Goal: Information Seeking & Learning: Find contact information

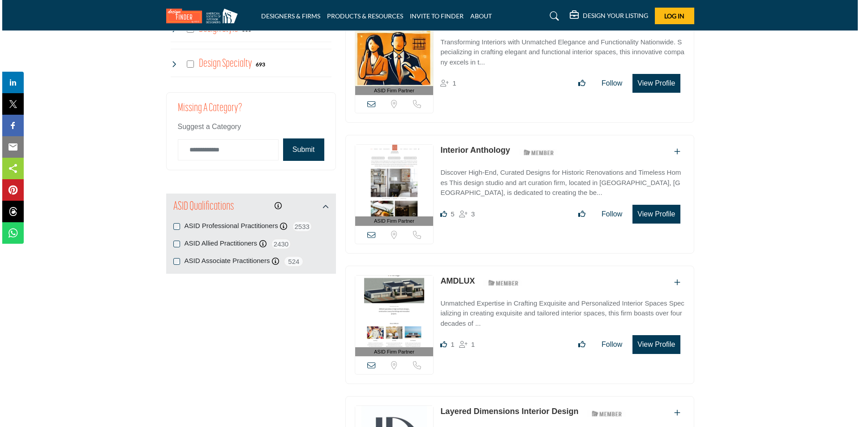
scroll to position [1120, 0]
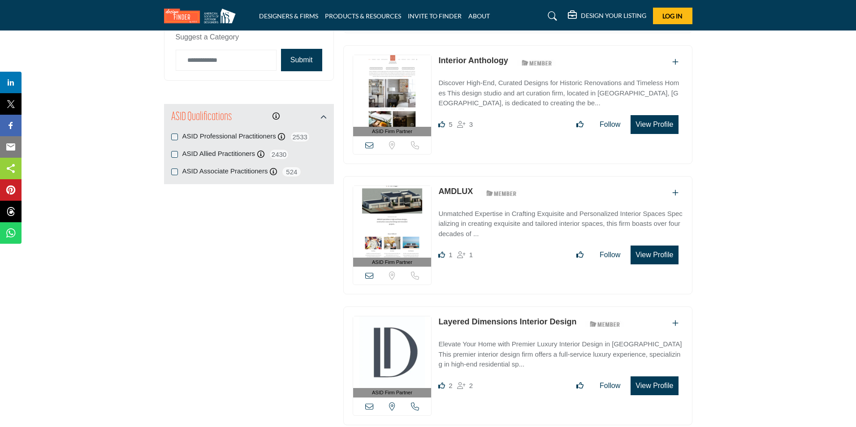
click at [662, 249] on button "View Profile" at bounding box center [653, 254] width 47 height 19
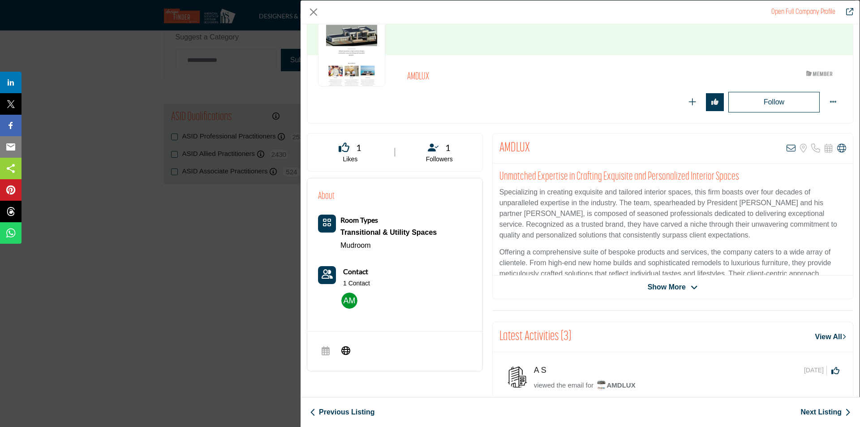
scroll to position [45, 0]
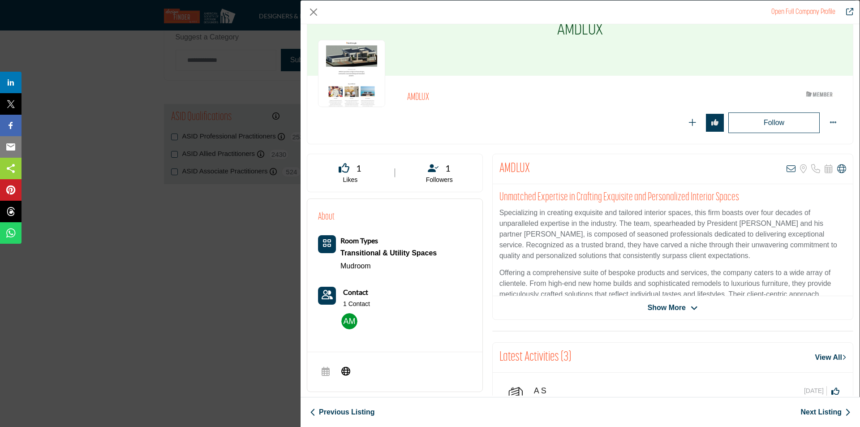
click at [693, 309] on icon "Company Data Modal" at bounding box center [694, 308] width 7 height 8
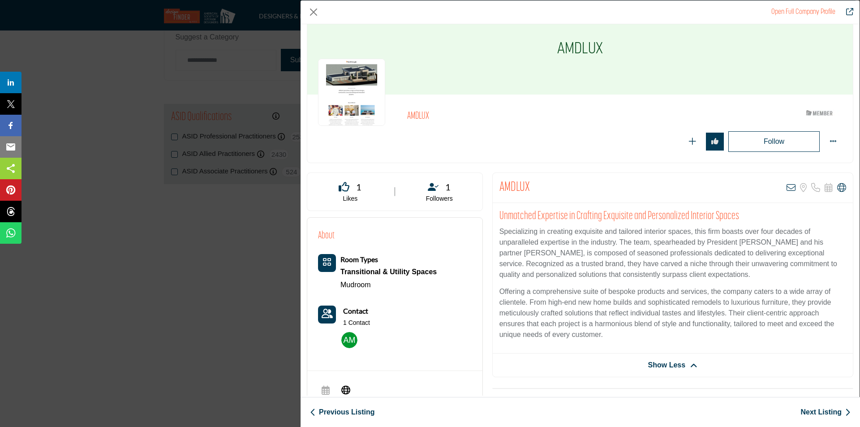
scroll to position [0, 0]
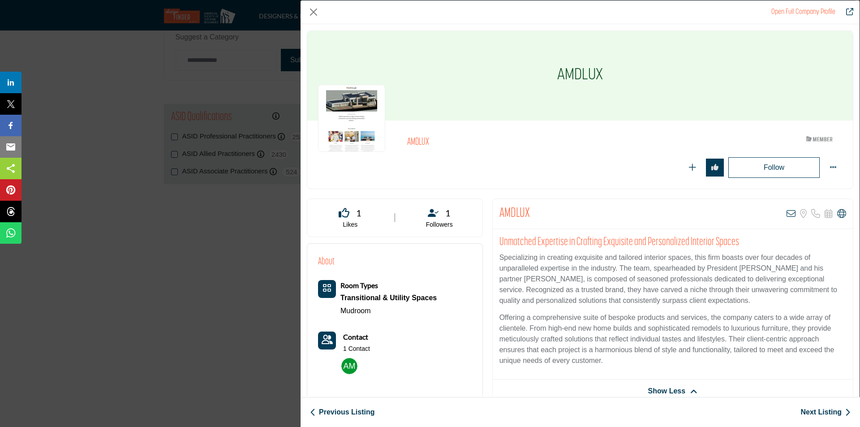
click at [353, 121] on img "Company Data Modal" at bounding box center [351, 118] width 67 height 67
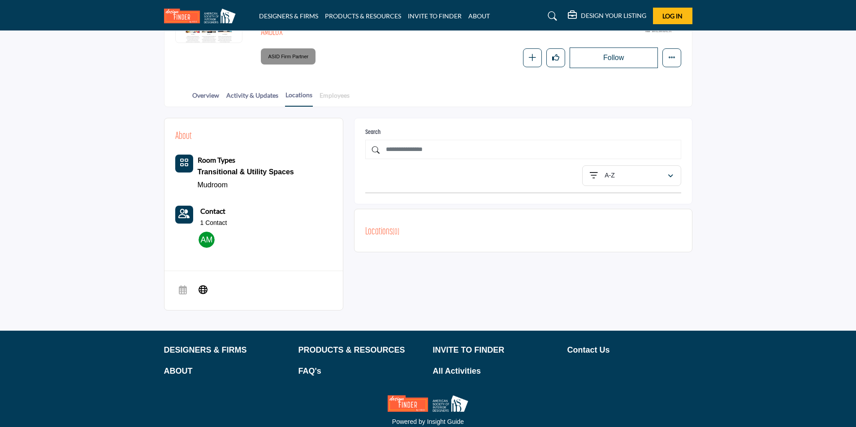
scroll to position [134, 0]
click at [335, 98] on link "Employees" at bounding box center [334, 98] width 31 height 16
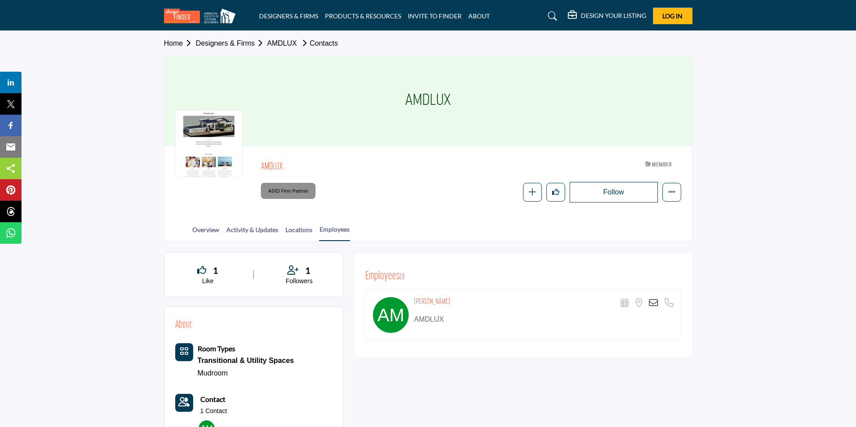
click at [191, 231] on div "Overview Activity & Updates Locations Employees" at bounding box center [439, 227] width 505 height 28
click at [197, 229] on link "Overview" at bounding box center [206, 233] width 28 height 16
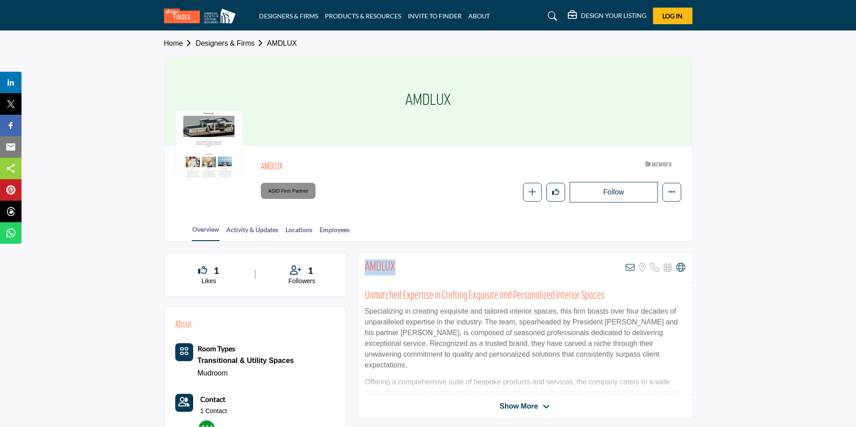
drag, startPoint x: 364, startPoint y: 262, endPoint x: 412, endPoint y: 262, distance: 47.9
click at [412, 262] on div "AMDLUX View email address of this listing Sorry, but we don't have a location f…" at bounding box center [525, 268] width 334 height 30
copy h2 "AMDLUX"
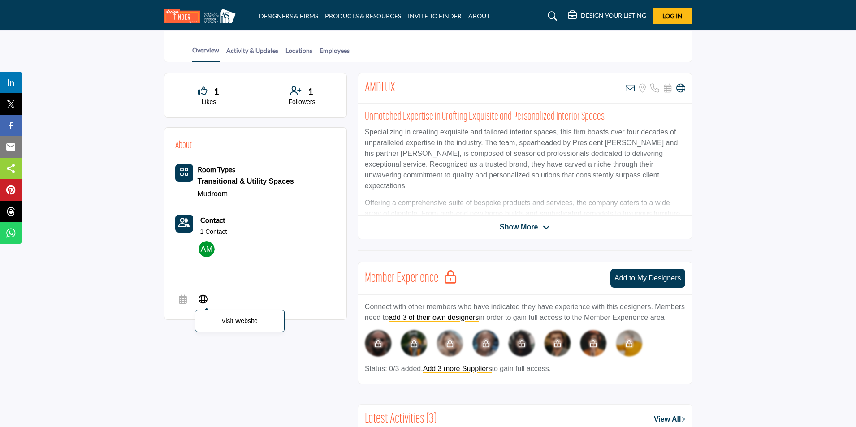
click at [201, 297] on icon at bounding box center [202, 298] width 9 height 11
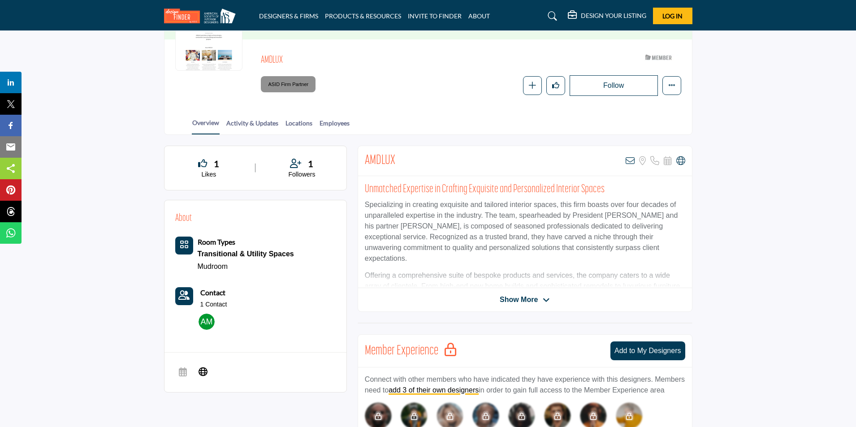
scroll to position [0, 0]
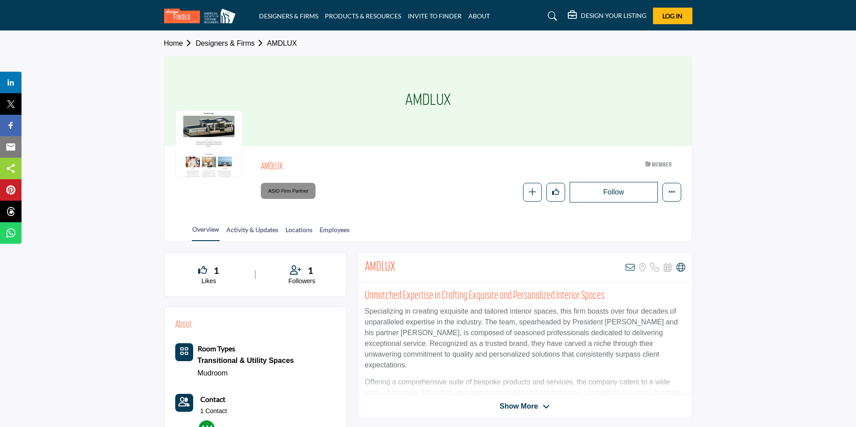
click at [215, 39] on link "Designers & Firms" at bounding box center [231, 43] width 71 height 8
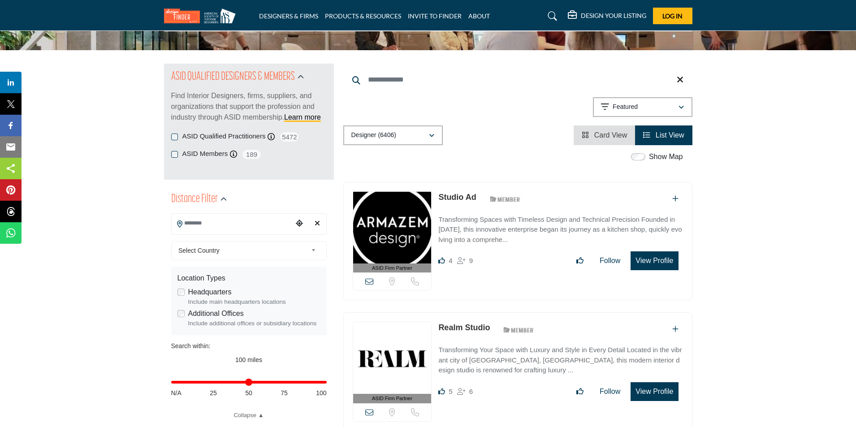
scroll to position [179, 0]
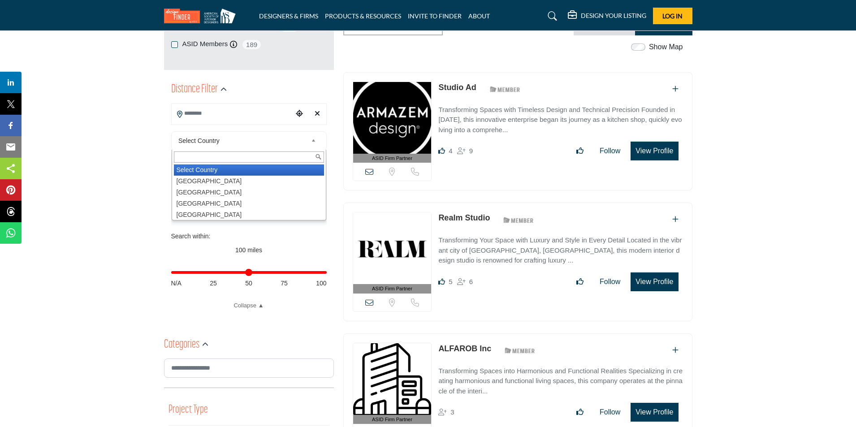
click at [232, 140] on span "Select Country" at bounding box center [242, 140] width 129 height 11
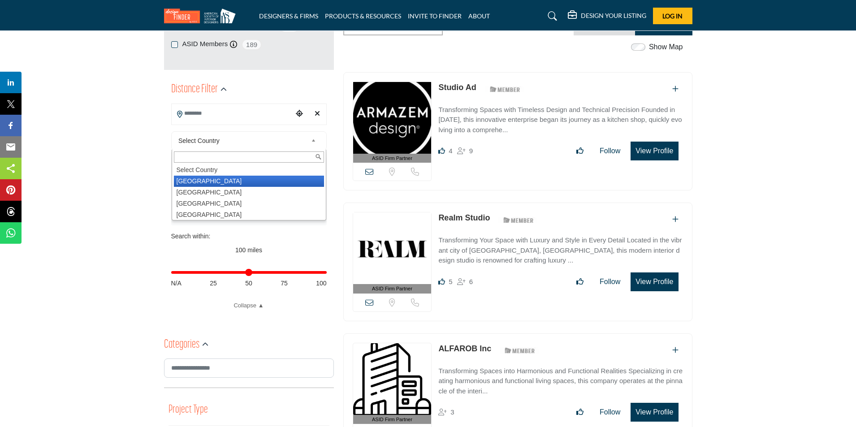
click at [199, 180] on li "[GEOGRAPHIC_DATA]" at bounding box center [249, 181] width 150 height 11
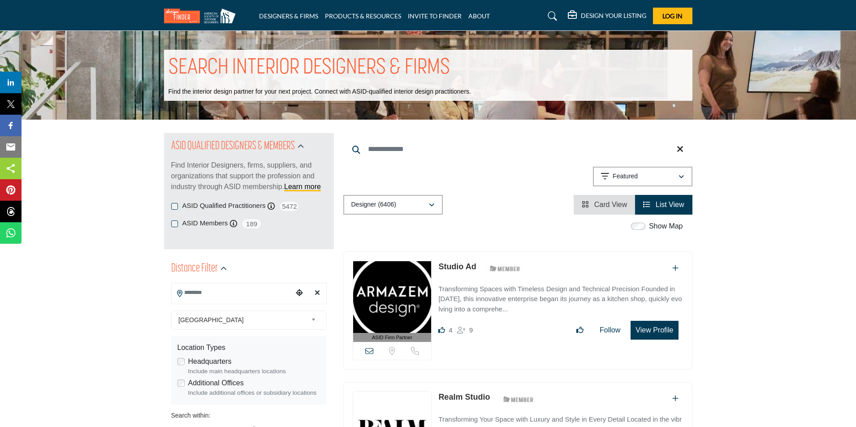
scroll to position [224, 0]
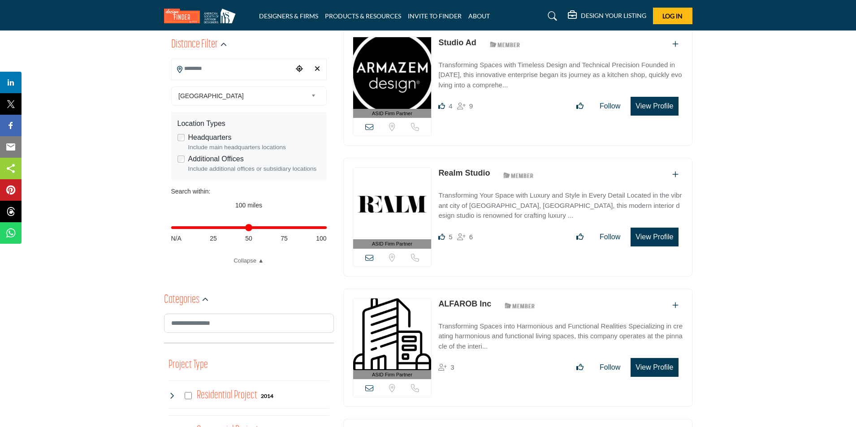
click at [468, 171] on link "Realm Studio" at bounding box center [464, 172] width 52 height 9
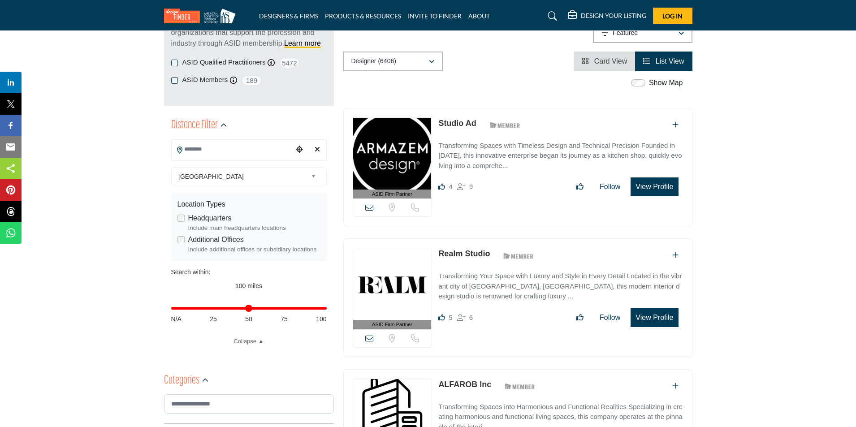
scroll to position [0, 0]
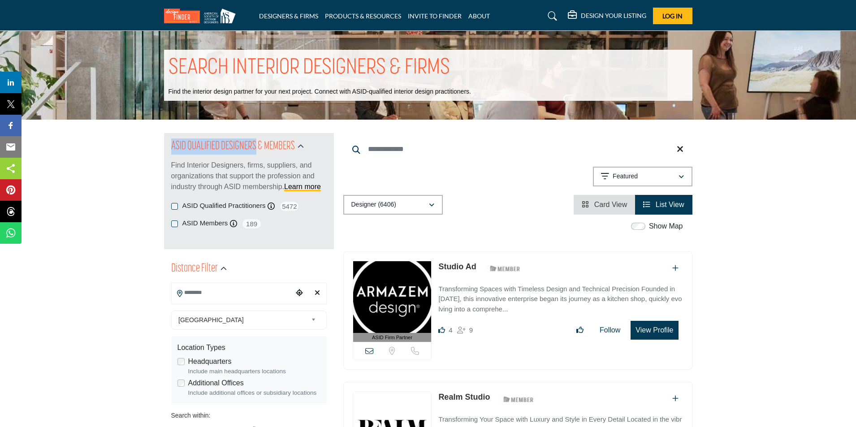
drag, startPoint x: 172, startPoint y: 143, endPoint x: 256, endPoint y: 146, distance: 83.8
click at [256, 146] on h2 "ASID QUALIFIED DESIGNERS & MEMBERS" at bounding box center [233, 146] width 124 height 16
copy h2 "ASID QUALIFIED DESIGNERS"
click at [525, 226] on div "Show Map" at bounding box center [512, 227] width 349 height 12
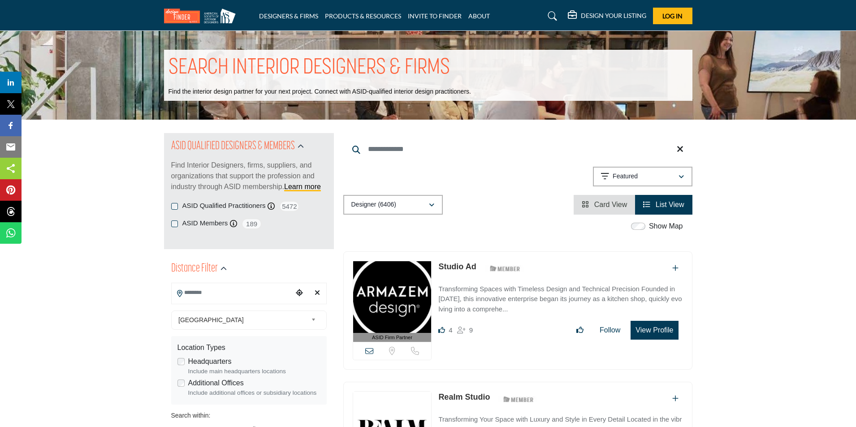
click at [671, 208] on span "List View" at bounding box center [669, 205] width 29 height 8
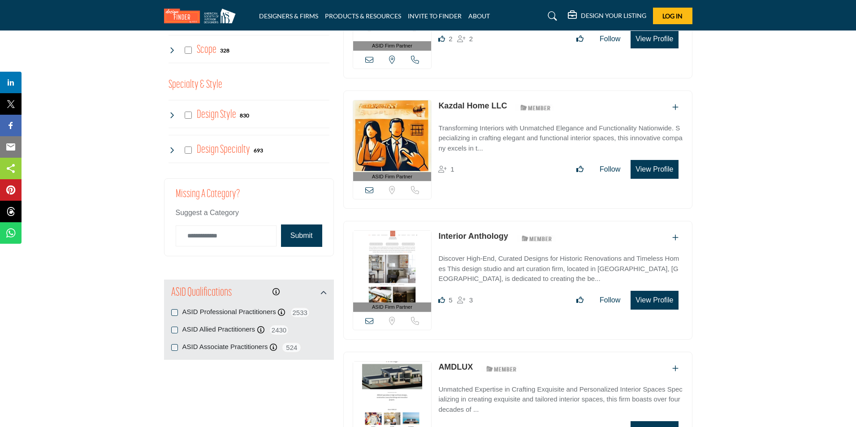
scroll to position [1030, 0]
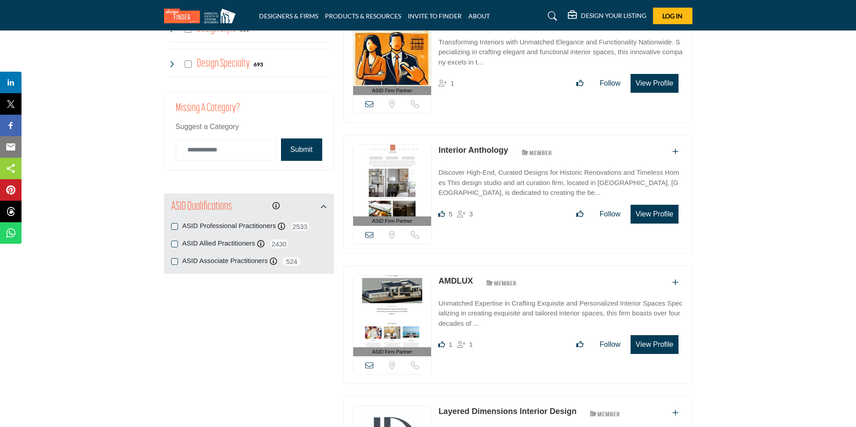
click at [301, 146] on button "Submit" at bounding box center [301, 149] width 41 height 22
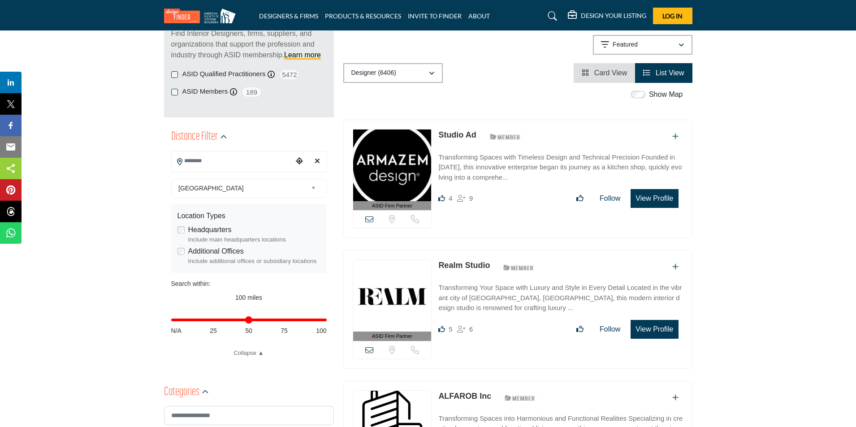
scroll to position [134, 0]
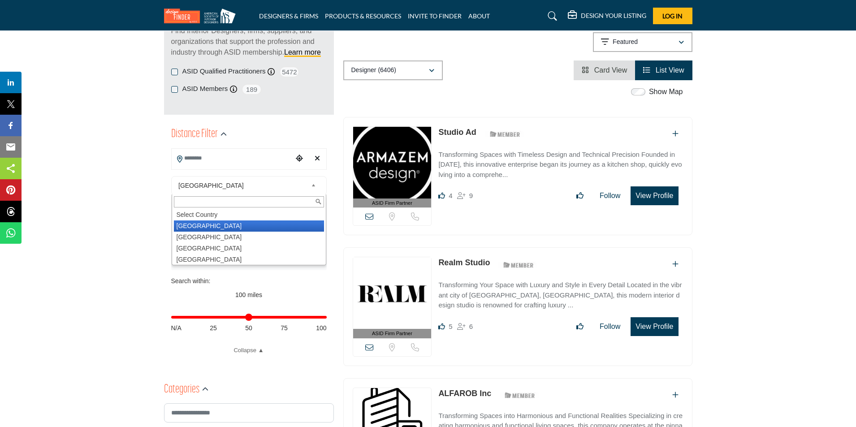
click at [273, 191] on div "United States Select Country United States Canada Afghanistan land Islands Alba…" at bounding box center [248, 185] width 155 height 19
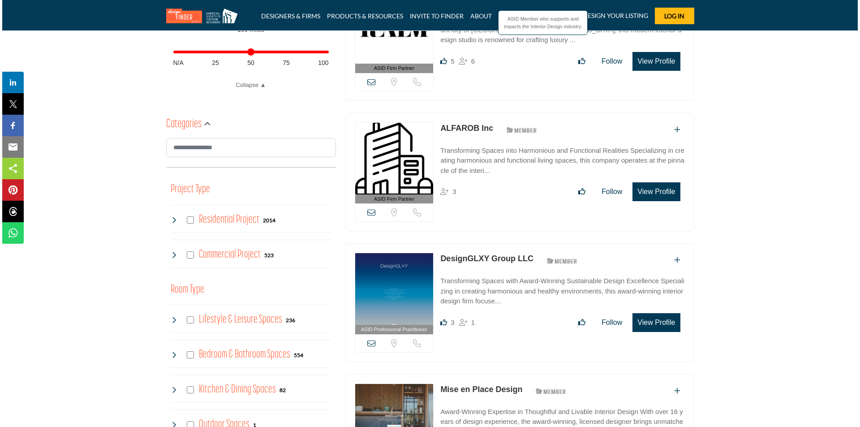
scroll to position [403, 0]
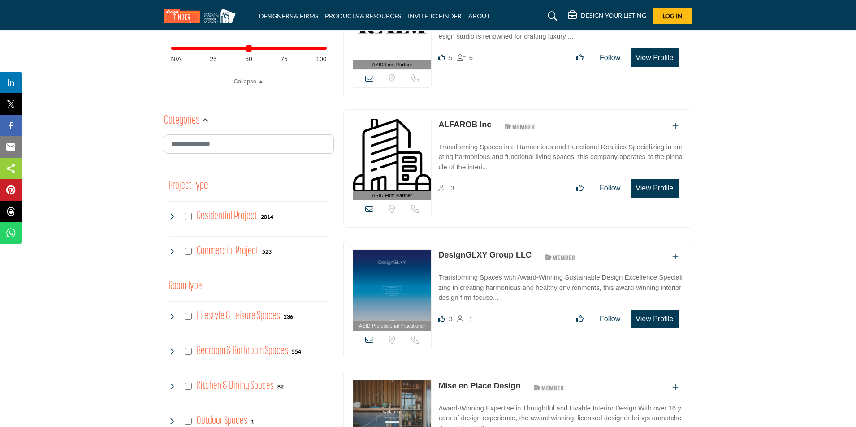
click at [646, 187] on button "View Profile" at bounding box center [653, 188] width 47 height 19
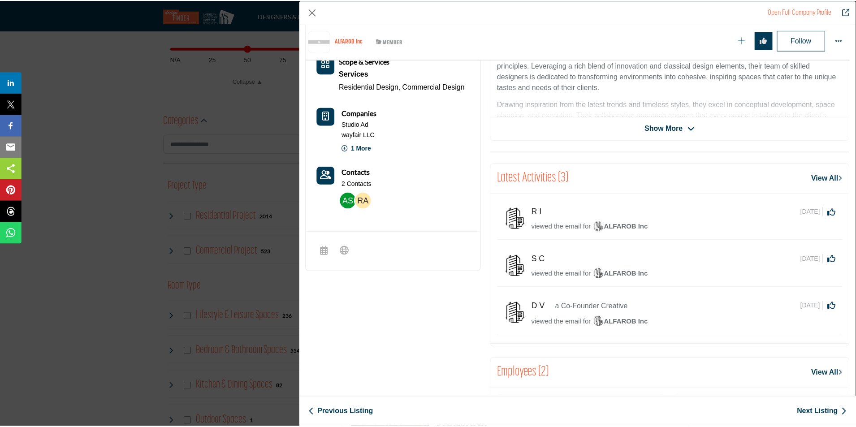
scroll to position [305, 0]
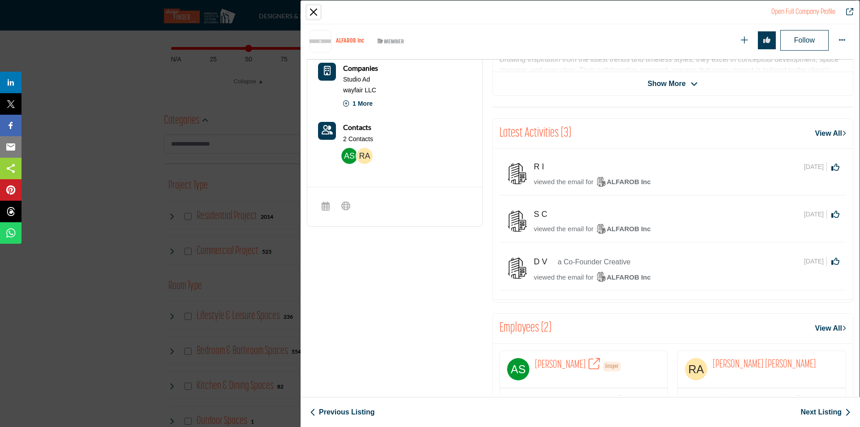
click at [313, 12] on button "Close" at bounding box center [313, 11] width 13 height 13
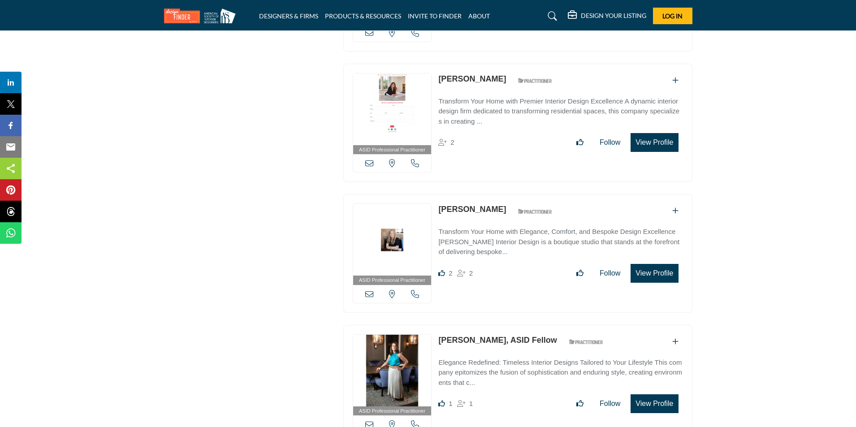
scroll to position [2240, 0]
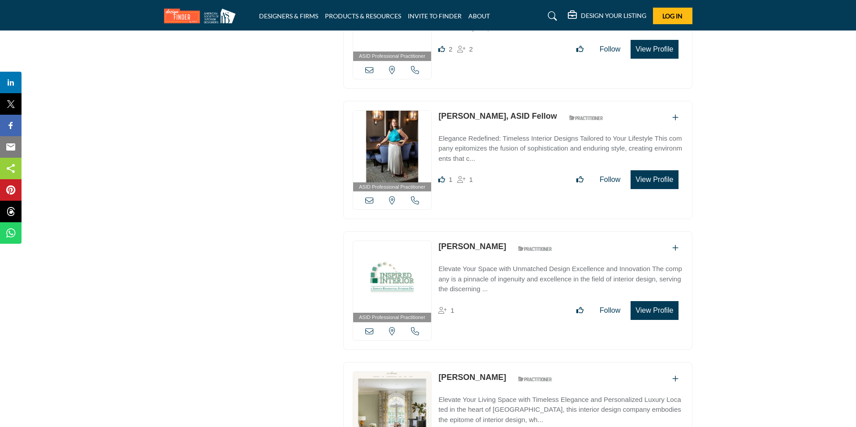
drag, startPoint x: 439, startPoint y: 95, endPoint x: 538, endPoint y: 99, distance: 99.1
click at [538, 101] on div "ASID Professional Practitioner ASID Professional Practitioners have successfull…" at bounding box center [517, 160] width 349 height 119
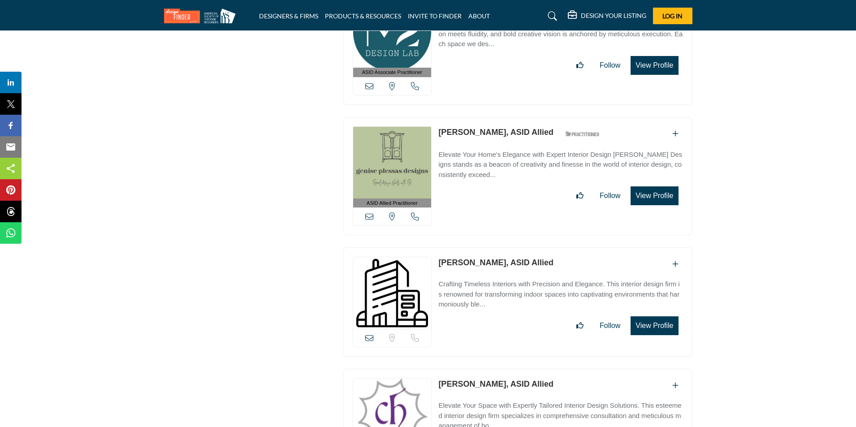
scroll to position [7356, 0]
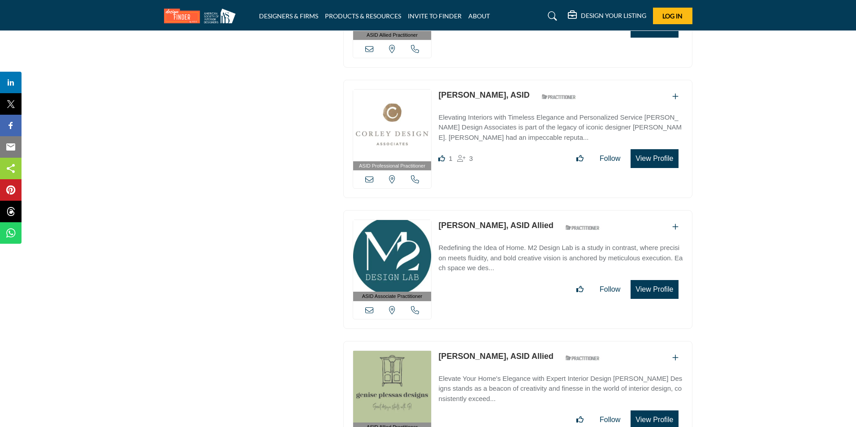
drag, startPoint x: 439, startPoint y: 193, endPoint x: 546, endPoint y: 198, distance: 107.2
click at [546, 210] on div "ASID Associate Practitioner ASID Associate Practitioners have a degree in any m…" at bounding box center [517, 269] width 349 height 119
copy div "Mark Schubert, ASID Allied"
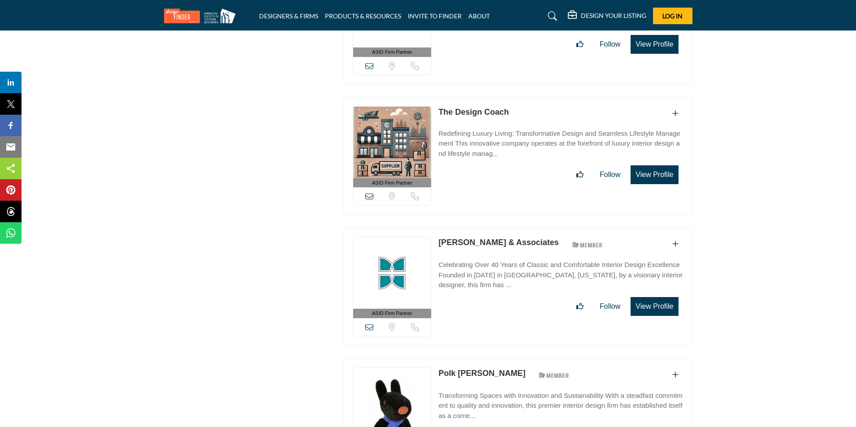
scroll to position [17718, 0]
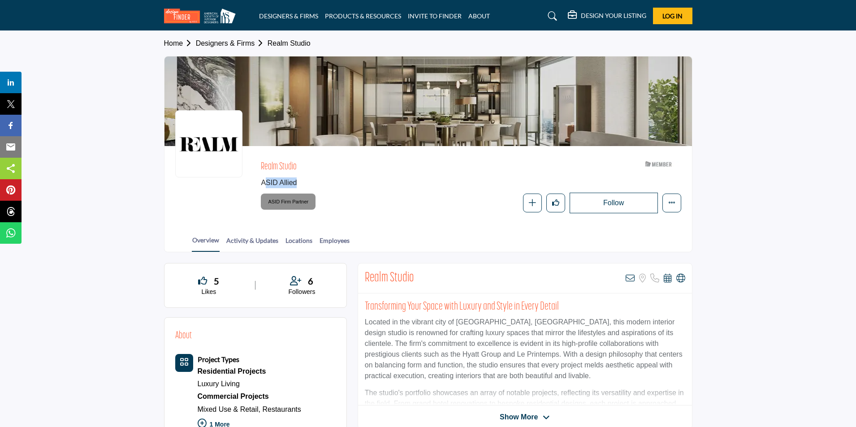
drag, startPoint x: 312, startPoint y: 181, endPoint x: 355, endPoint y: 181, distance: 43.4
click at [355, 181] on span "ASID Allied" at bounding box center [404, 182] width 287 height 11
click at [274, 180] on span "ASID Allied" at bounding box center [404, 182] width 287 height 11
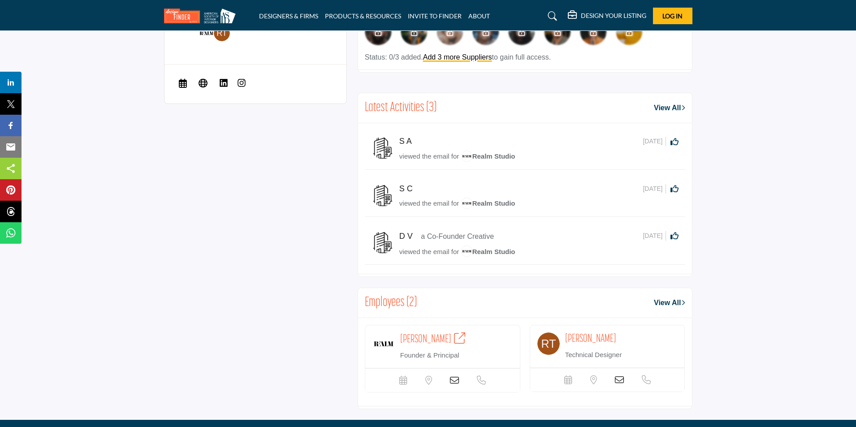
scroll to position [582, 0]
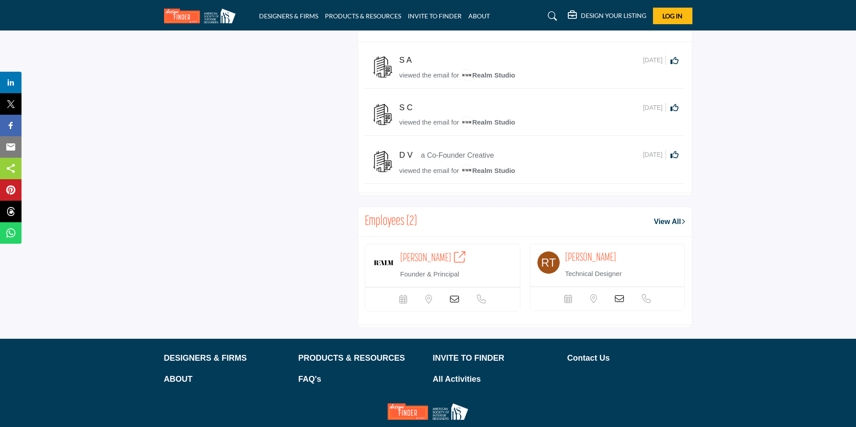
click at [459, 295] on icon at bounding box center [454, 299] width 9 height 9
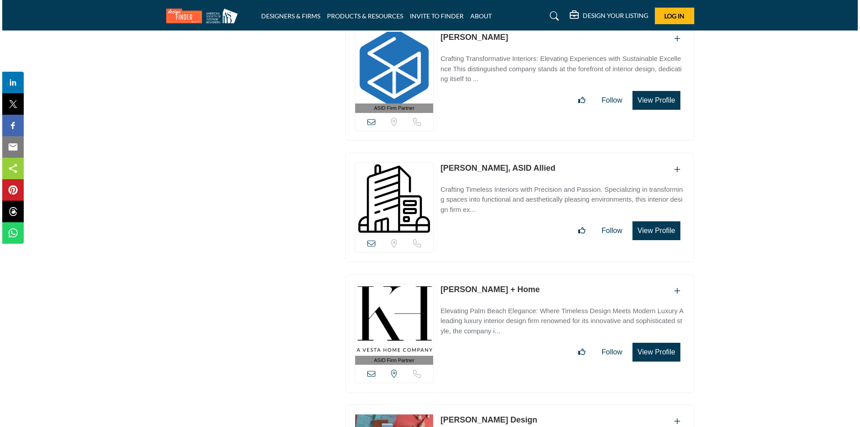
scroll to position [21765, 0]
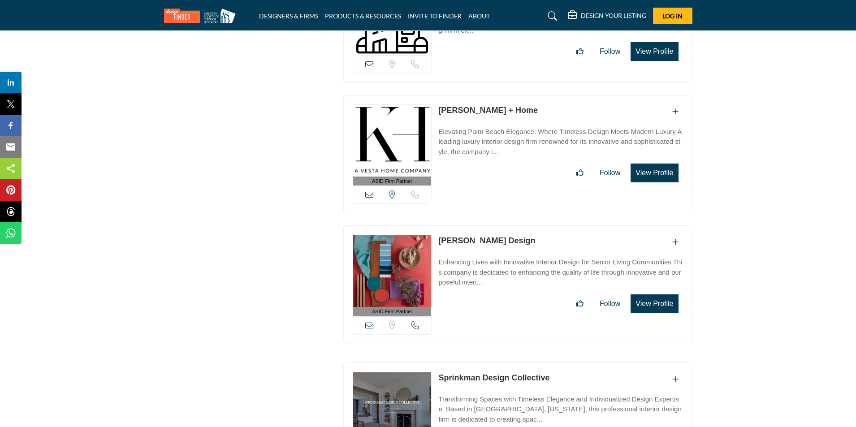
click at [659, 294] on button "View Profile" at bounding box center [653, 303] width 47 height 19
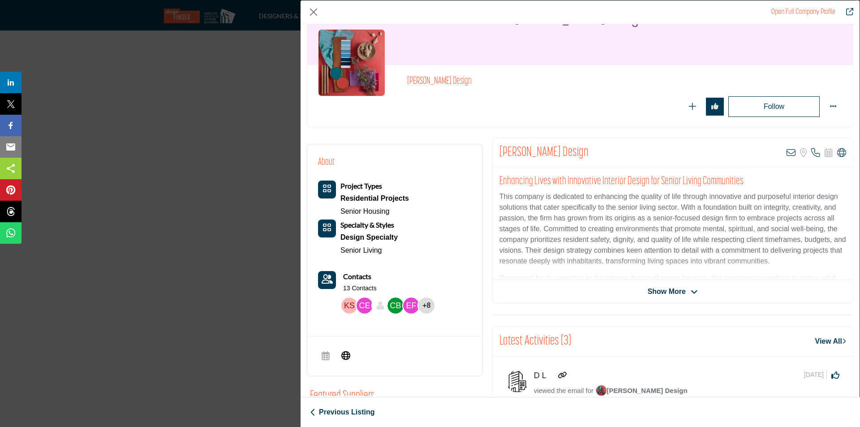
scroll to position [0, 0]
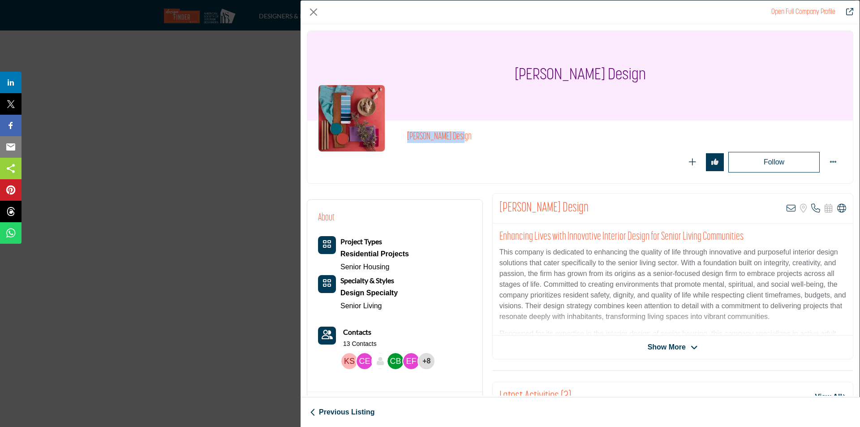
drag, startPoint x: 498, startPoint y: 133, endPoint x: 505, endPoint y: 133, distance: 6.7
click at [505, 133] on div "[PERSON_NAME] Design" at bounding box center [580, 151] width 546 height 63
copy h2 "[PERSON_NAME] Design"
click at [552, 306] on p "This company is dedicated to enhancing the quality of life through innovative a…" at bounding box center [672, 284] width 347 height 75
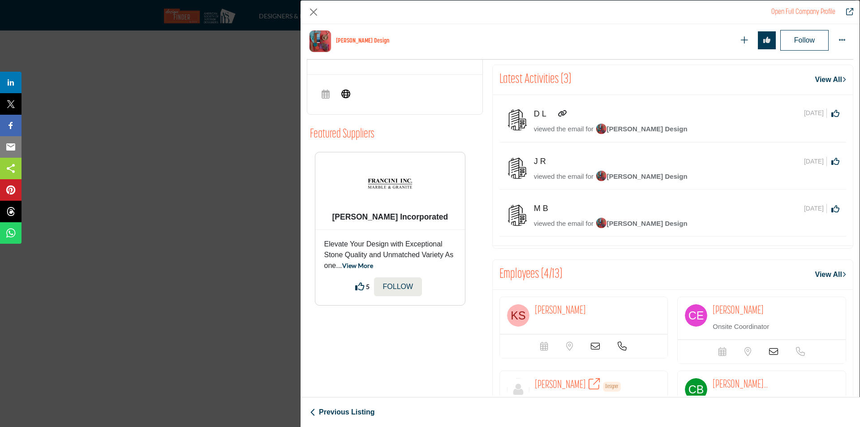
scroll to position [424, 0]
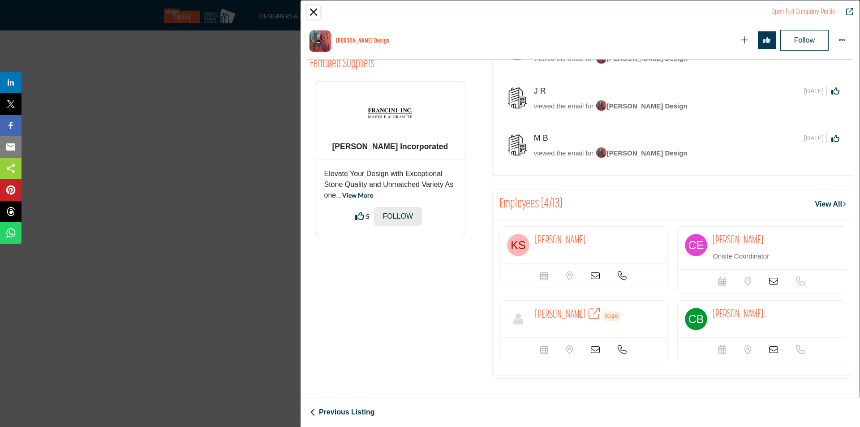
click at [314, 9] on button "Close" at bounding box center [313, 11] width 13 height 13
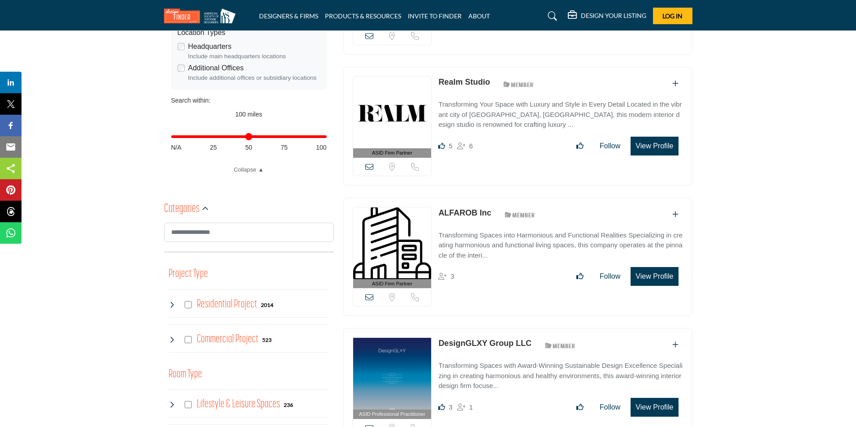
scroll to position [0, 0]
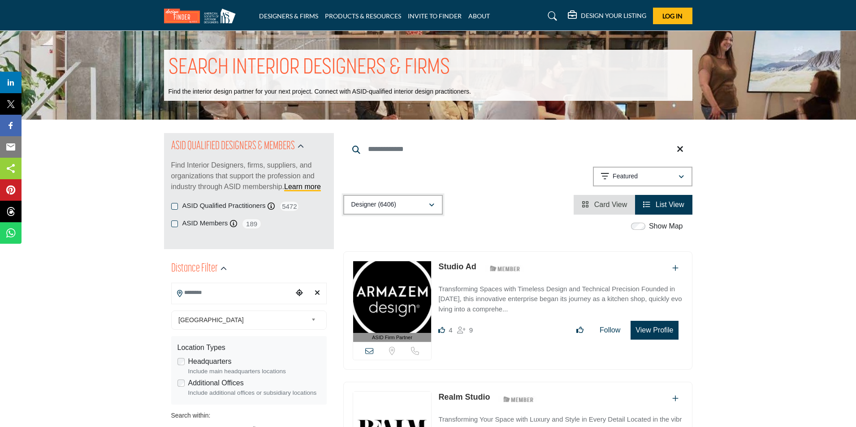
click at [405, 203] on div "Designer (6406)" at bounding box center [389, 204] width 77 height 11
click at [400, 248] on div "Designer (6406)" at bounding box center [394, 249] width 94 height 20
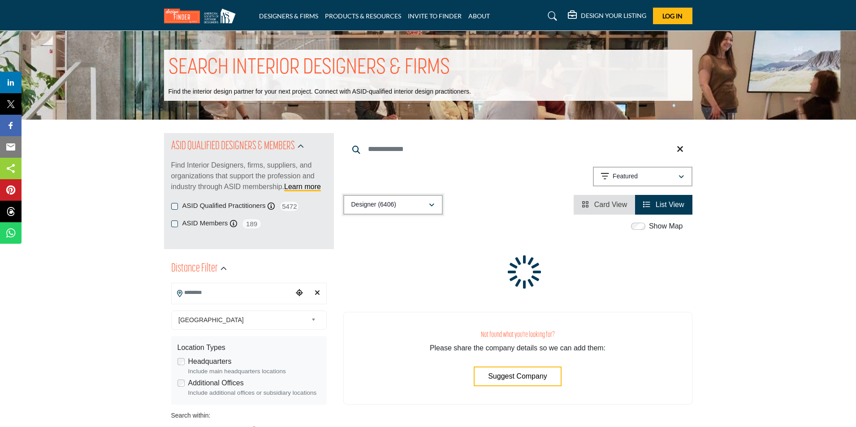
click at [400, 210] on div "Designer (6406)" at bounding box center [389, 204] width 77 height 11
click at [389, 251] on b "(6406)" at bounding box center [388, 249] width 18 height 8
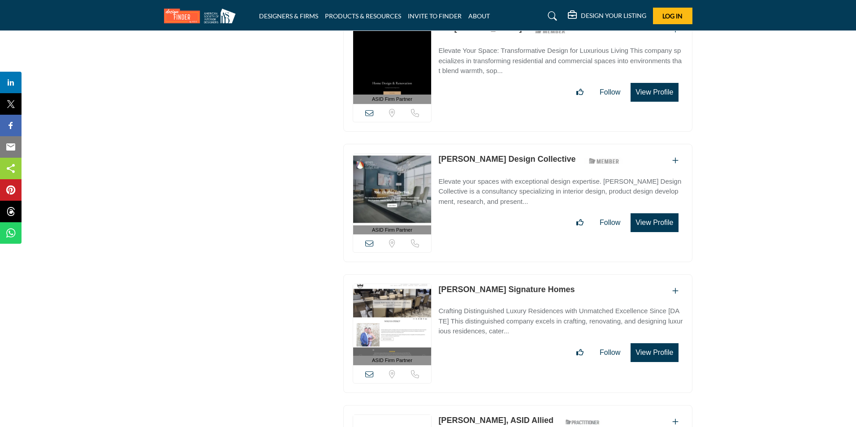
scroll to position [20975, 0]
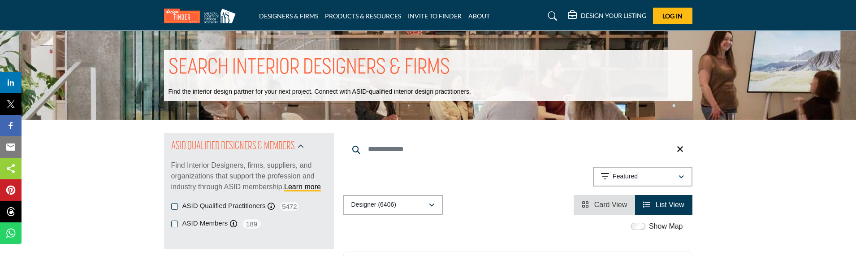
scroll to position [224, 0]
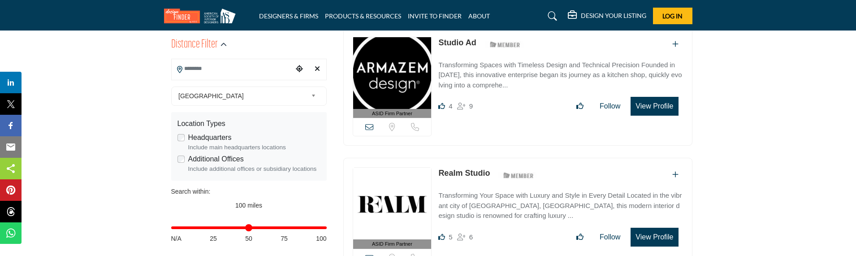
click at [453, 44] on link "Studio Ad" at bounding box center [457, 42] width 38 height 9
click at [461, 172] on link "Realm Studio" at bounding box center [464, 172] width 52 height 9
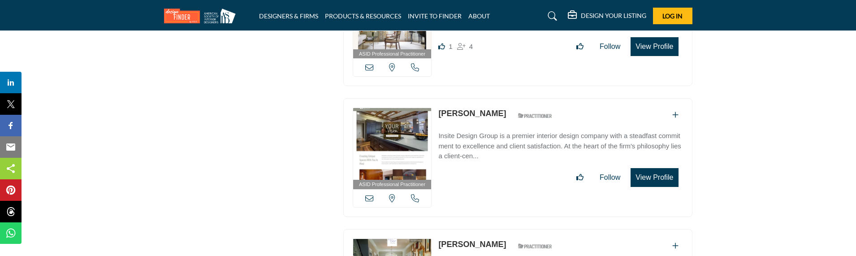
scroll to position [2813, 0]
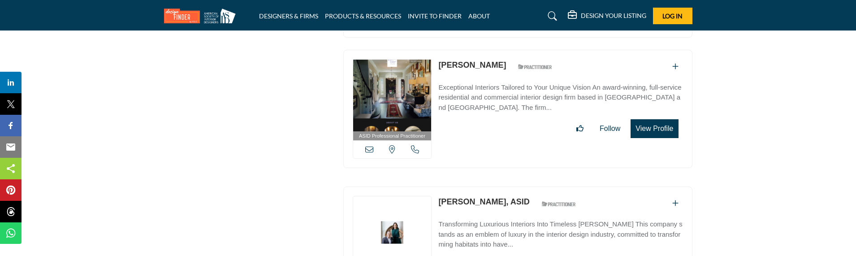
click at [486, 197] on link "[PERSON_NAME], ASID" at bounding box center [483, 201] width 91 height 9
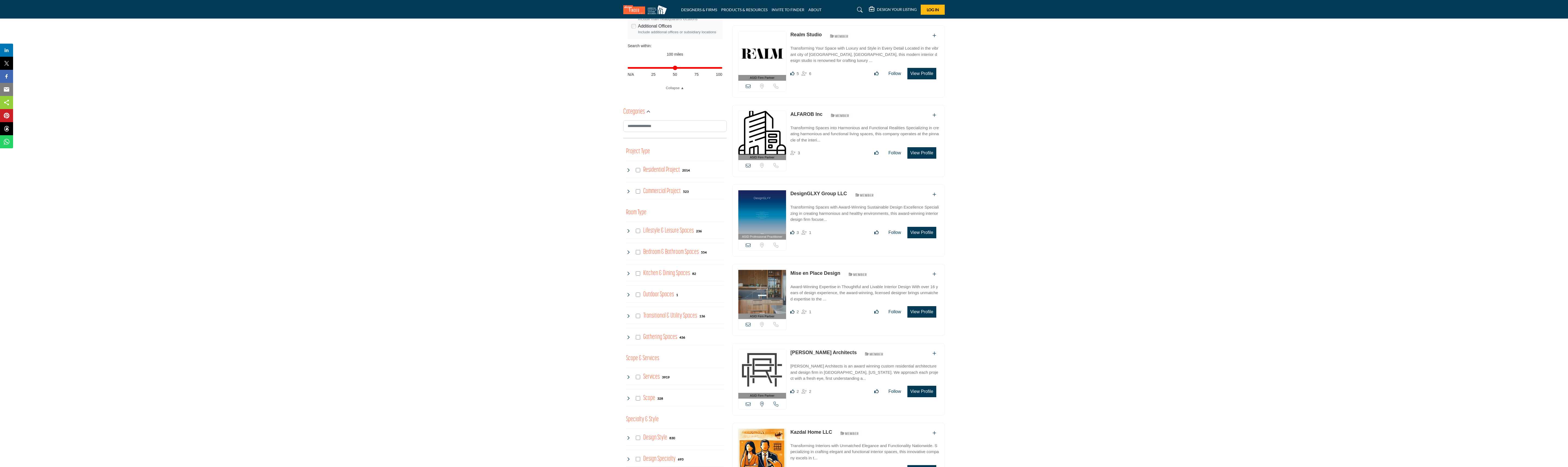
scroll to position [0, 0]
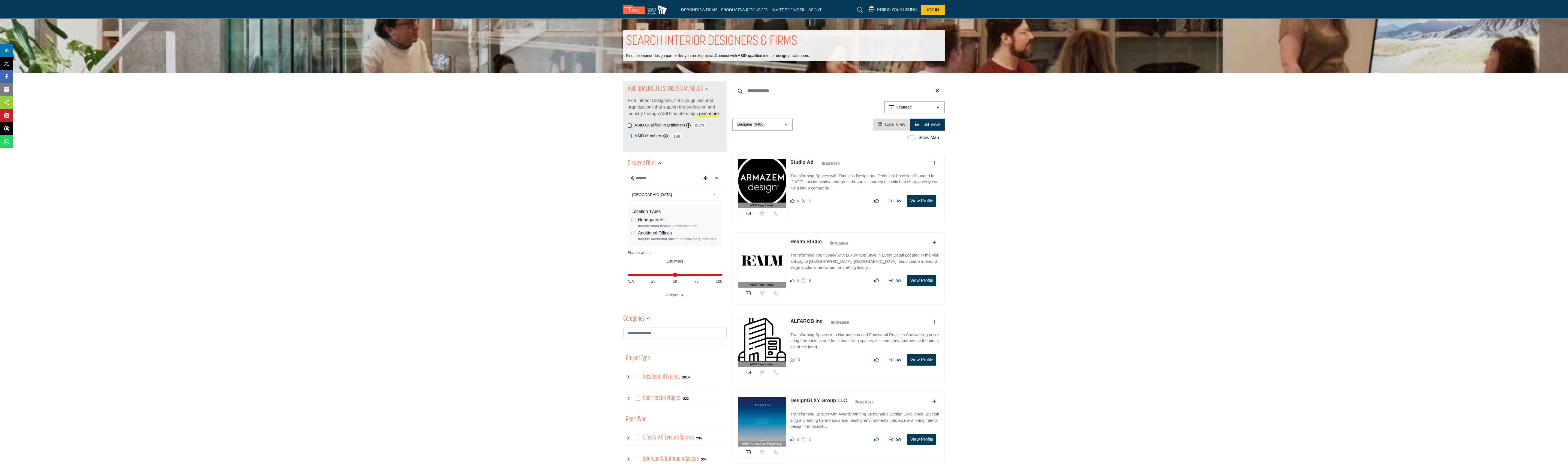
click at [520, 155] on p "Studio Ad" at bounding box center [802, 163] width 23 height 7
click at [520, 155] on link "Studio Ad" at bounding box center [802, 162] width 23 height 5
click at [520, 155] on link "Realm Studio" at bounding box center [807, 241] width 32 height 5
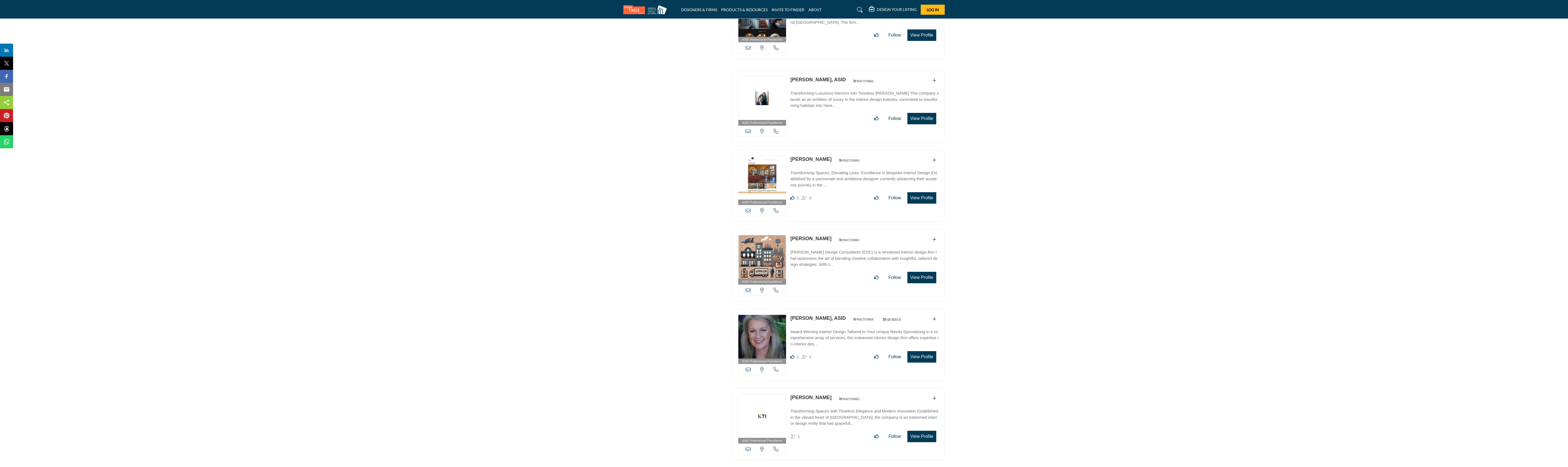
scroll to position [1800, 0]
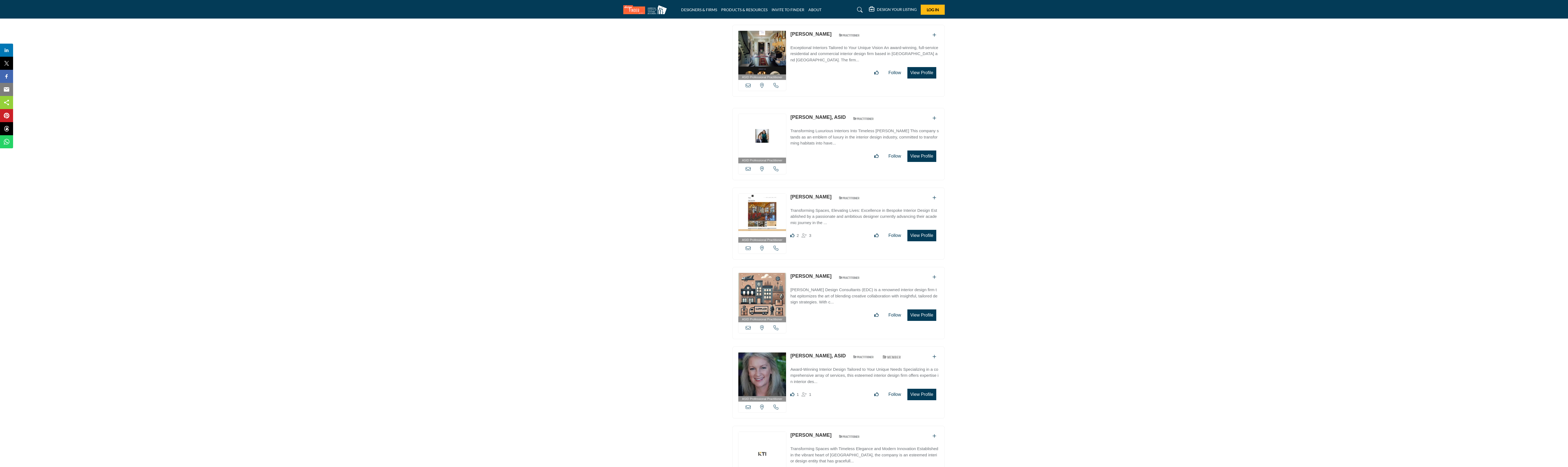
click at [823, 120] on link "[PERSON_NAME], ASID" at bounding box center [818, 117] width 55 height 5
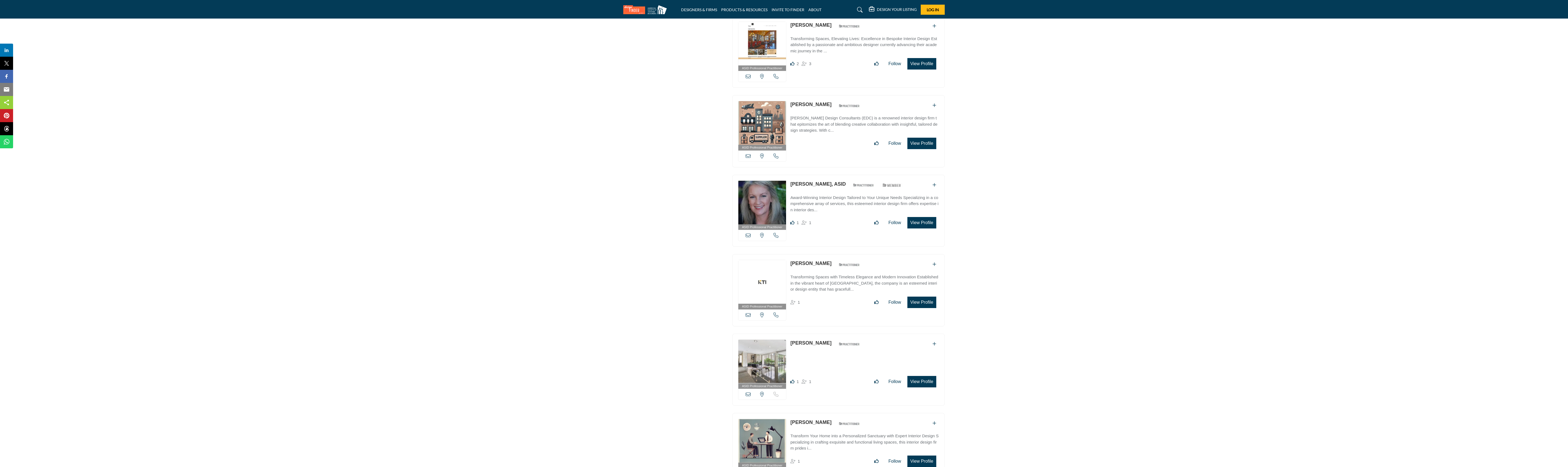
scroll to position [1882, 0]
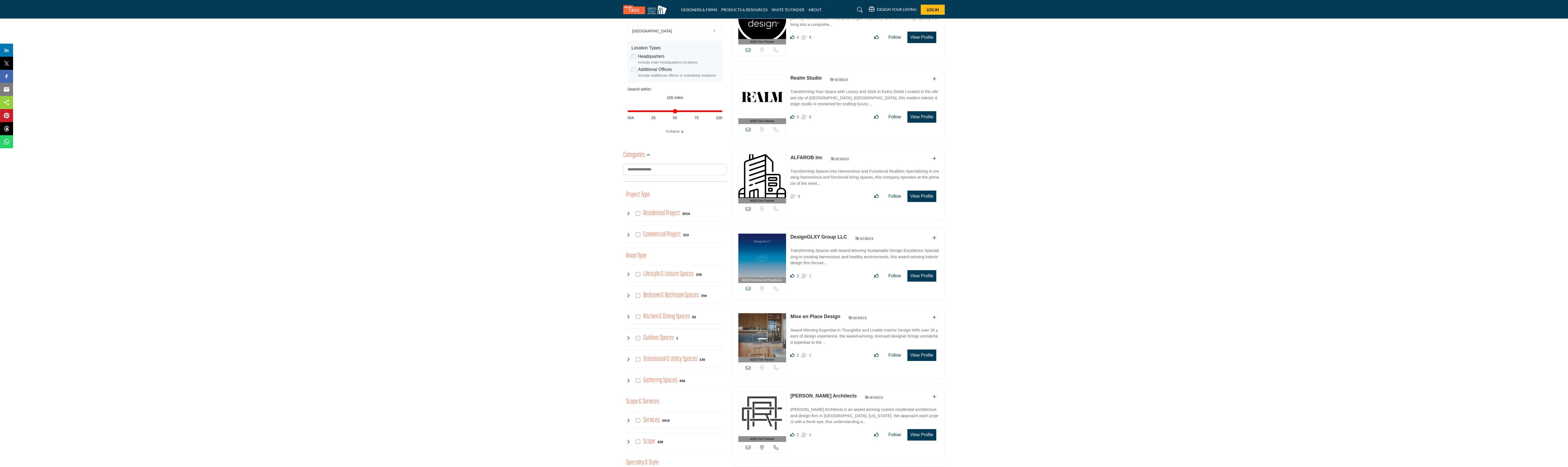
scroll to position [0, 0]
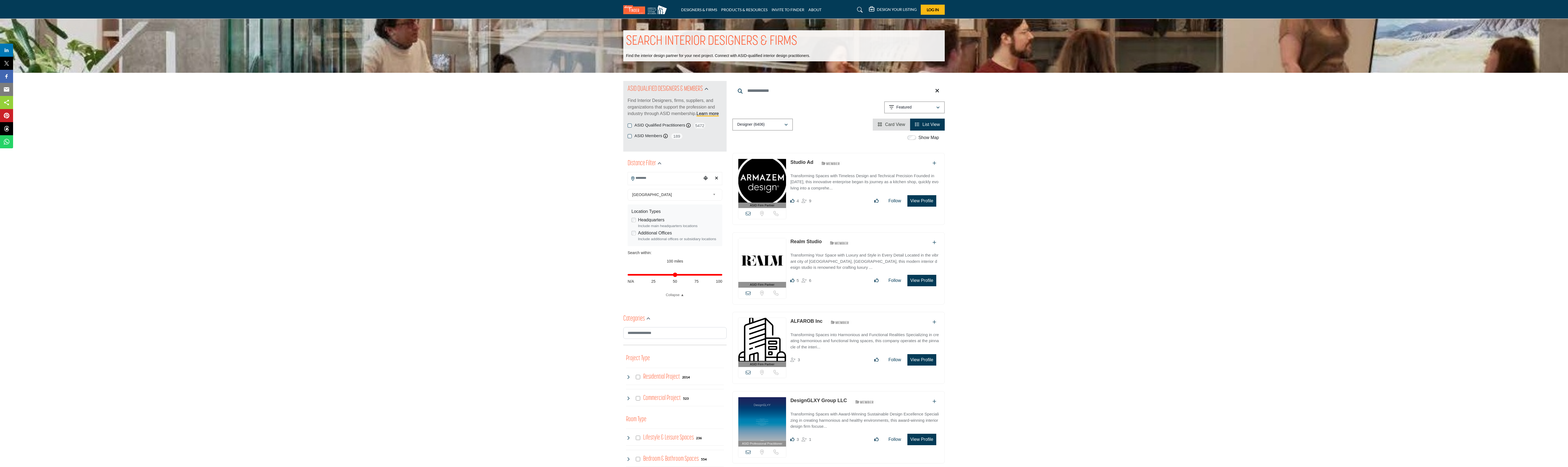
click at [807, 163] on link "Studio Ad" at bounding box center [802, 162] width 23 height 5
click at [807, 243] on link "Realm Studio" at bounding box center [807, 241] width 32 height 5
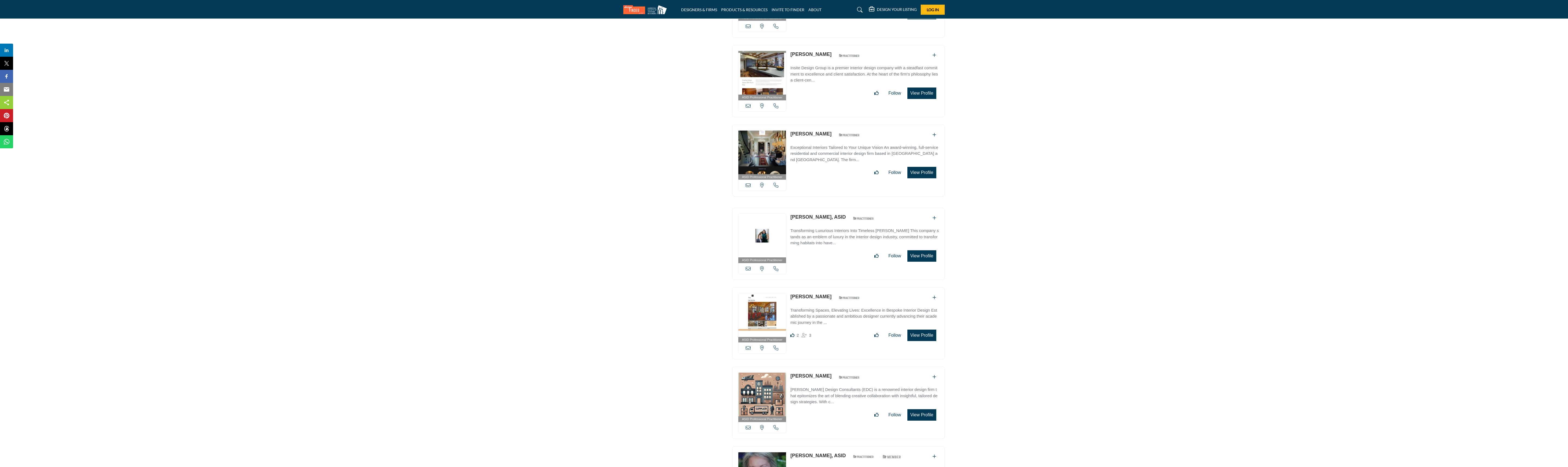
scroll to position [1554, 0]
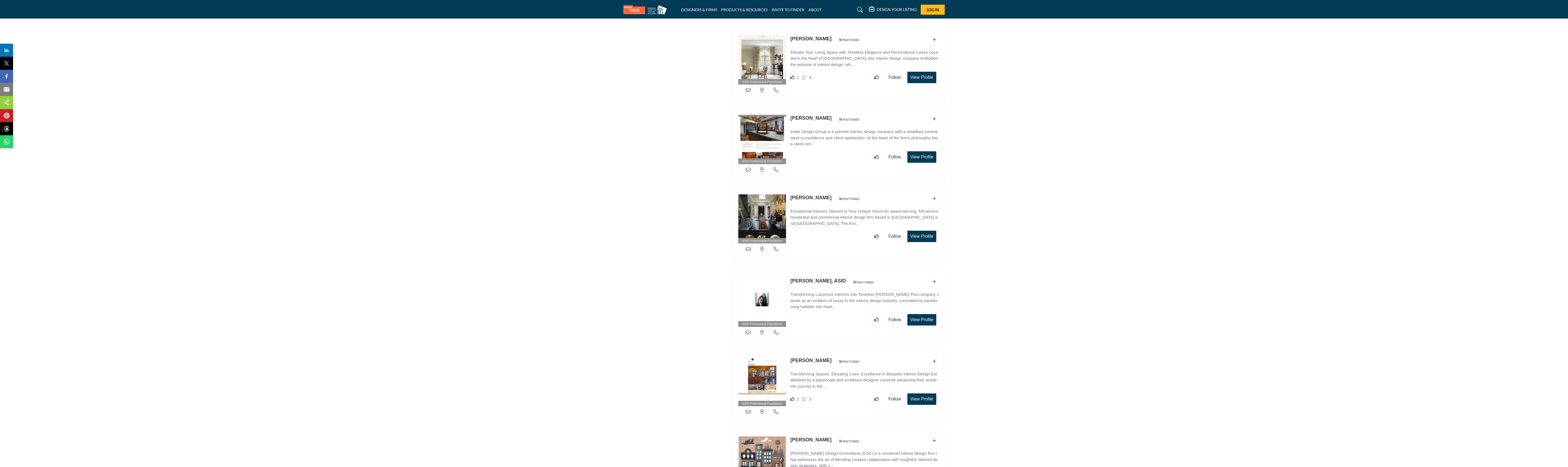
click at [825, 284] on link "George Brazil, ASID" at bounding box center [818, 281] width 55 height 5
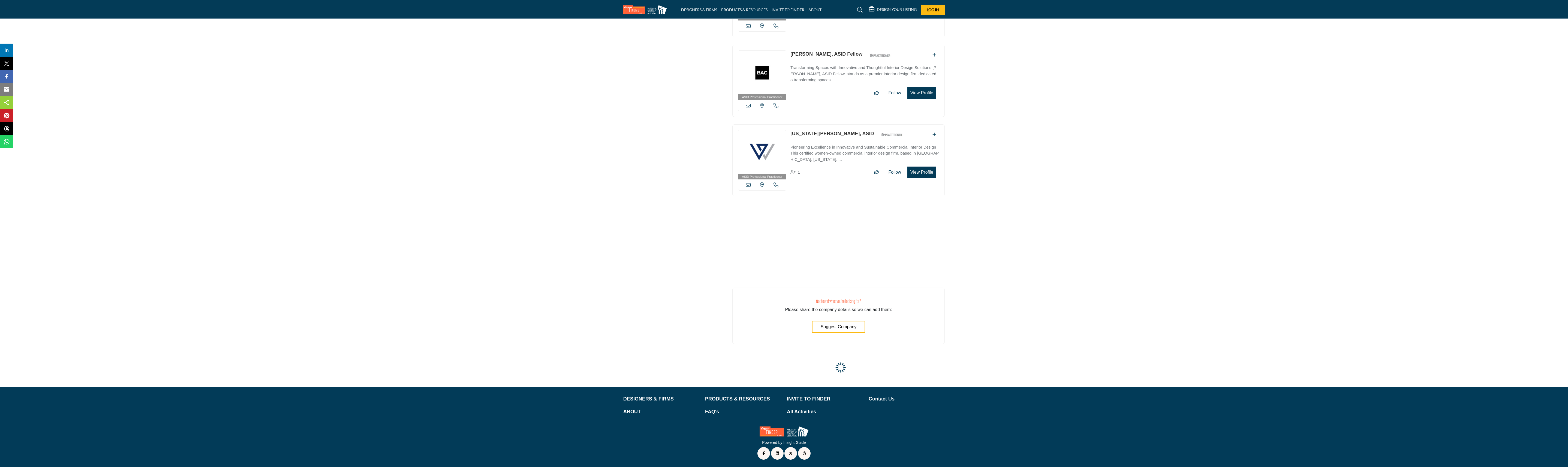
scroll to position [20482, 0]
click at [145, 467] on div at bounding box center [784, 467] width 1568 height 0
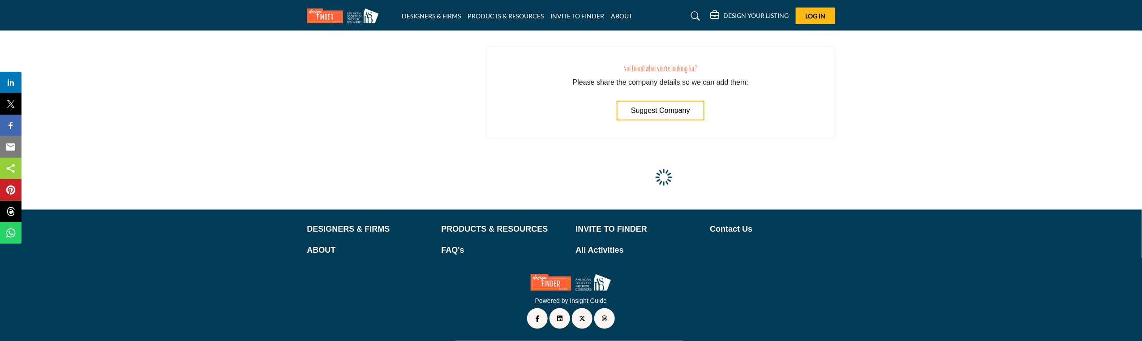
scroll to position [32810, 0]
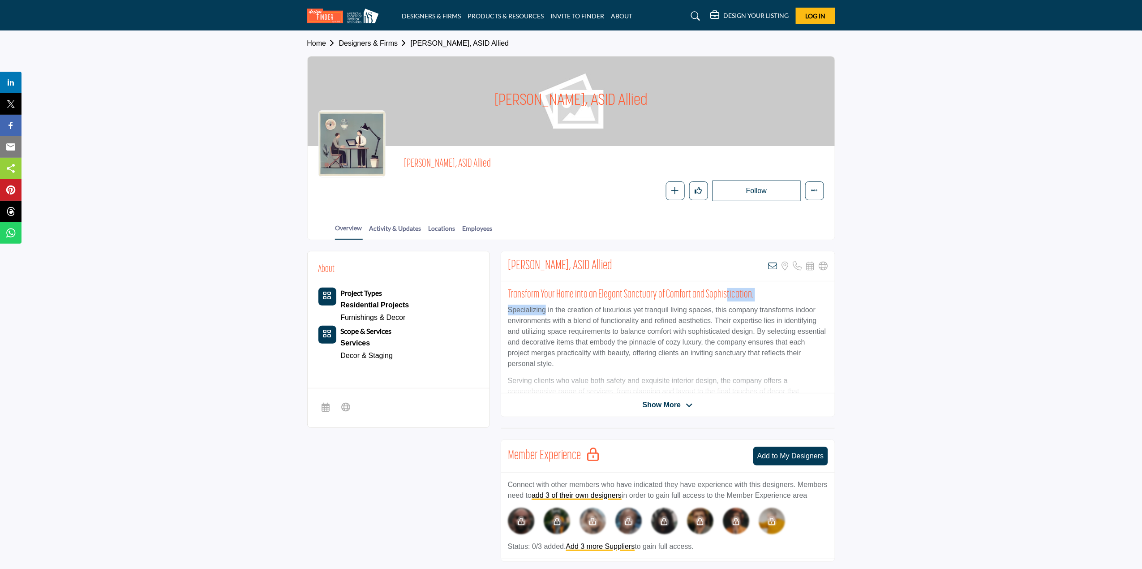
drag, startPoint x: 546, startPoint y: 303, endPoint x: 724, endPoint y: 292, distance: 179.0
click at [724, 292] on div "Transform Your Home into an Elegant Sanctuary of Comfort and Sophistication. Sp…" at bounding box center [668, 337] width 334 height 112
click at [747, 332] on p "Specializing in the creation of luxurious yet tranquil living spaces, this comp…" at bounding box center [668, 337] width 320 height 65
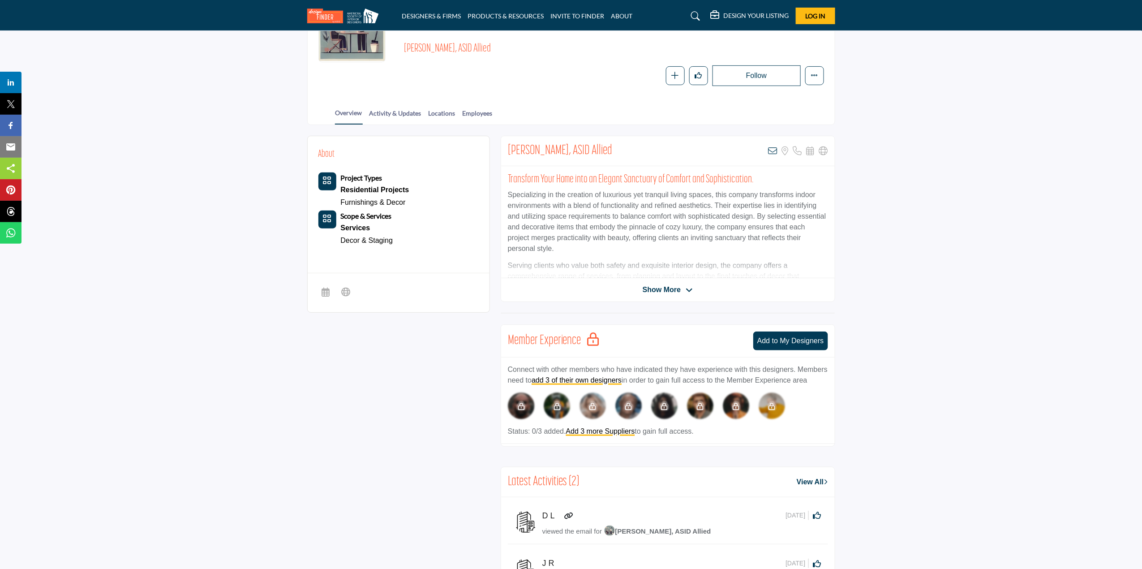
scroll to position [119, 0]
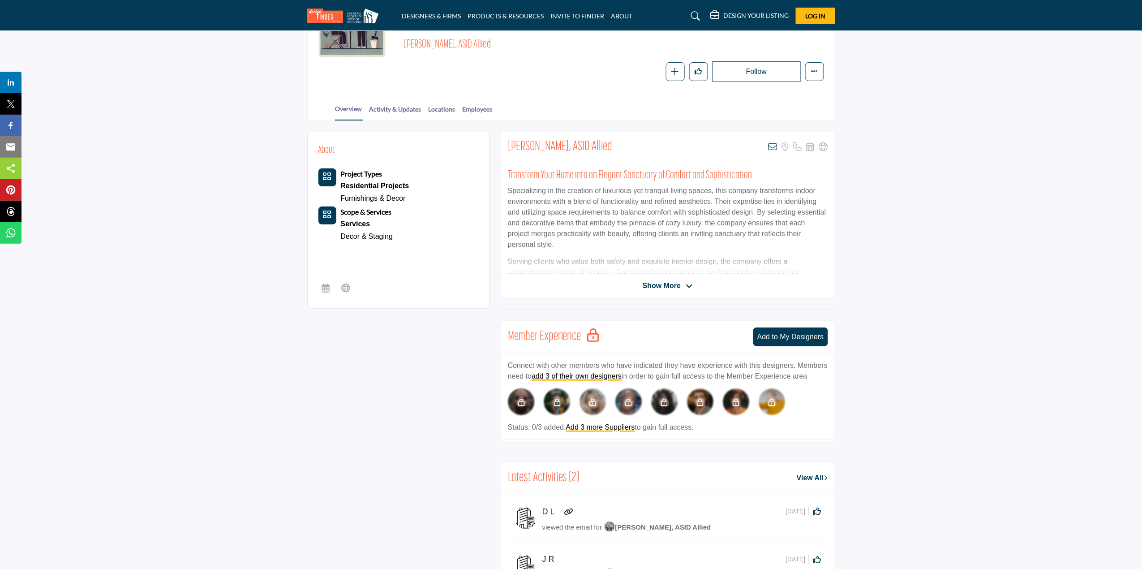
drag, startPoint x: 502, startPoint y: 143, endPoint x: 632, endPoint y: 142, distance: 129.9
click at [632, 142] on div "Adiena Bednarz, ASID Allied View email address of this listing Sorry, but we do…" at bounding box center [668, 147] width 334 height 30
